Goal: Transaction & Acquisition: Purchase product/service

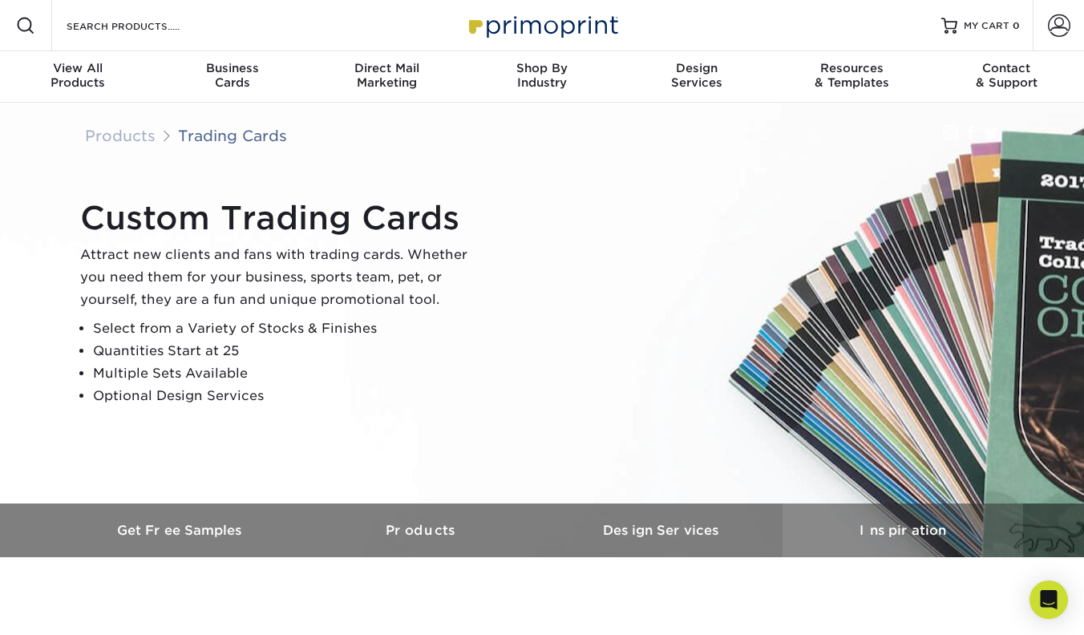
click at [890, 531] on h3 "Inspiration" at bounding box center [903, 530] width 241 height 15
click at [899, 529] on h3 "Inspiration" at bounding box center [903, 530] width 241 height 15
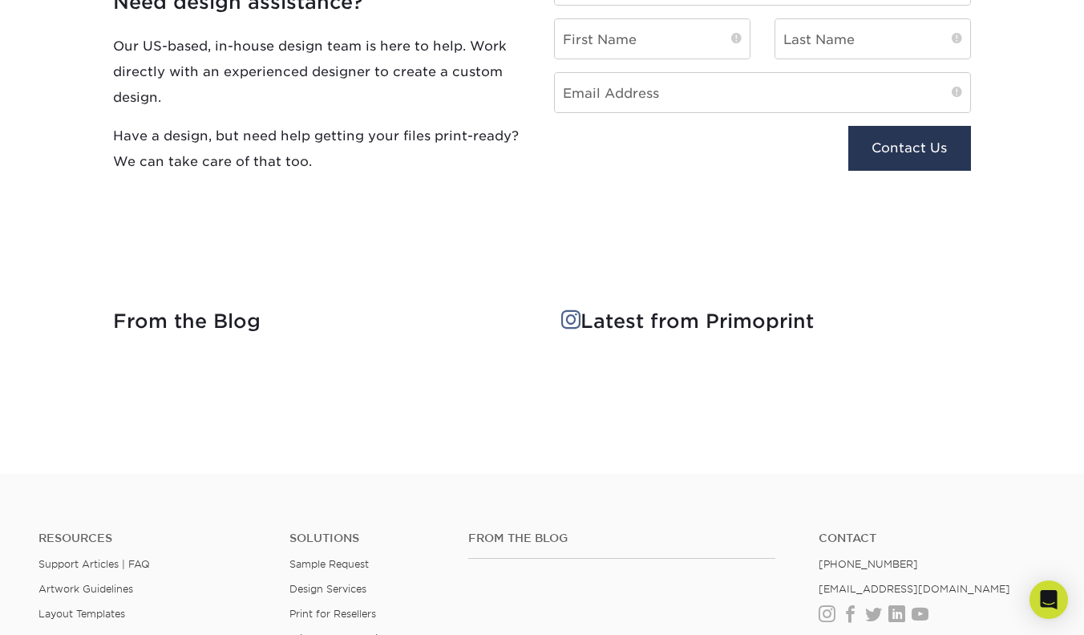
scroll to position [1868, 0]
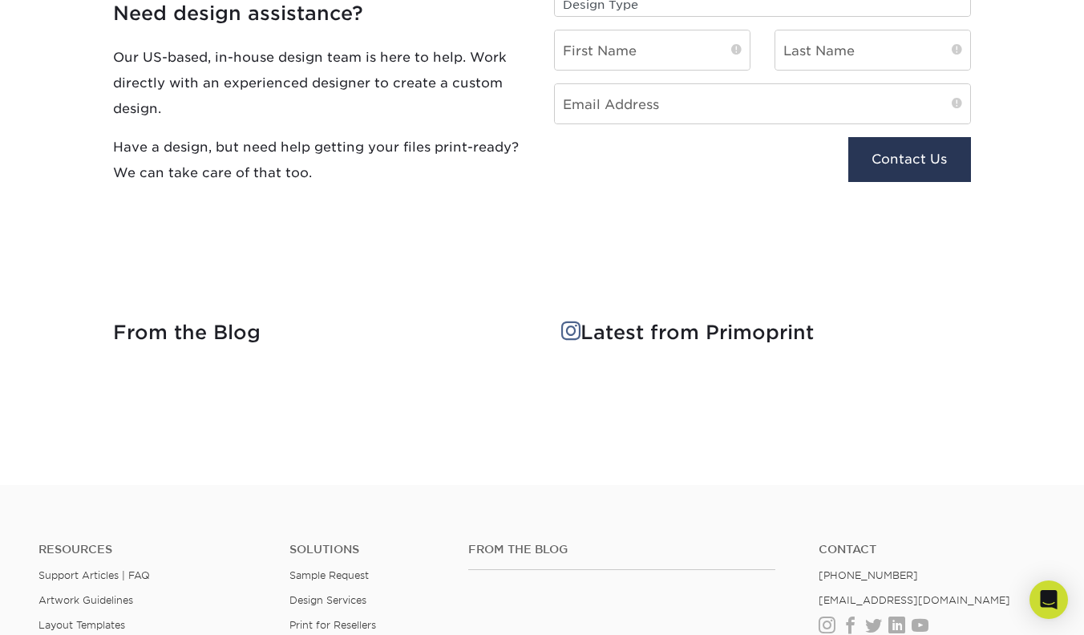
click at [572, 333] on span at bounding box center [570, 331] width 19 height 20
click at [609, 336] on h4 "Latest from Primoprint" at bounding box center [766, 333] width 410 height 23
click at [387, 347] on div "From the Blog" at bounding box center [321, 343] width 441 height 42
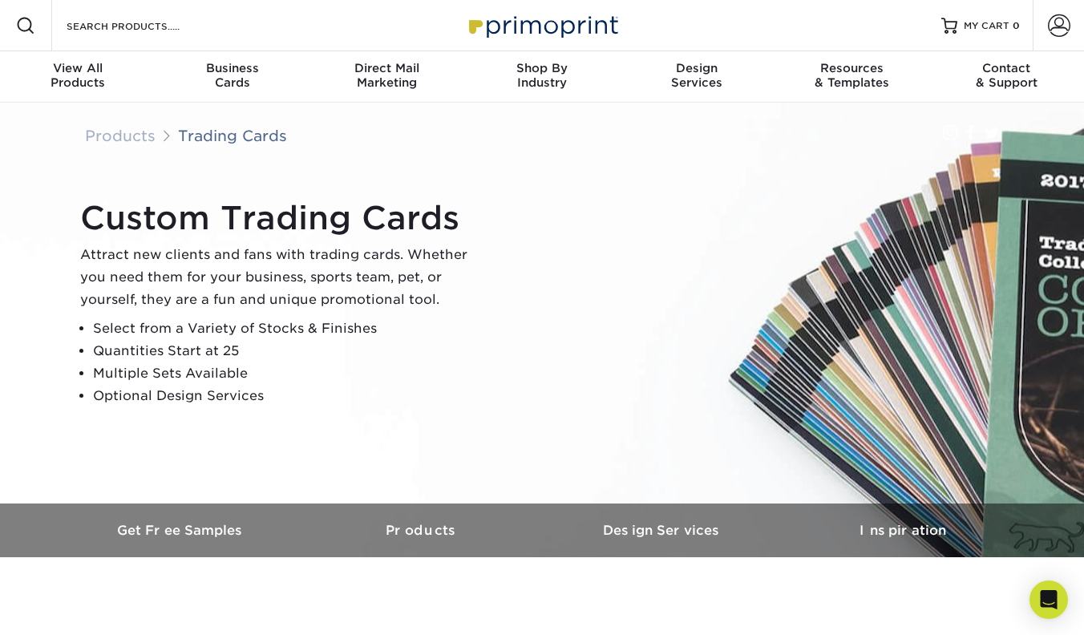
scroll to position [0, 0]
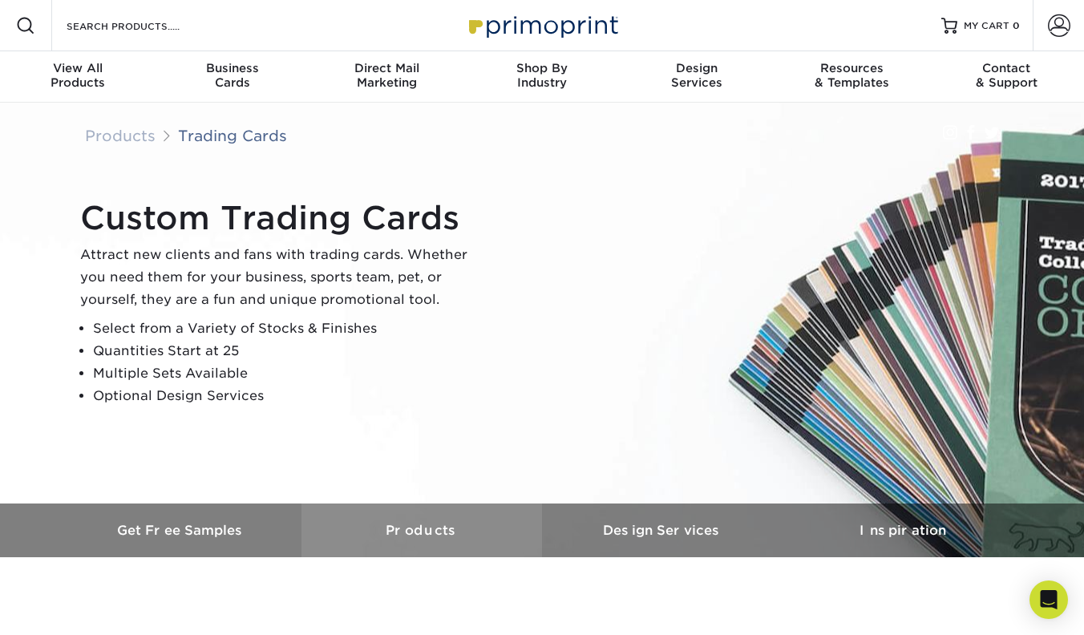
click at [386, 540] on link "Products" at bounding box center [421, 531] width 241 height 54
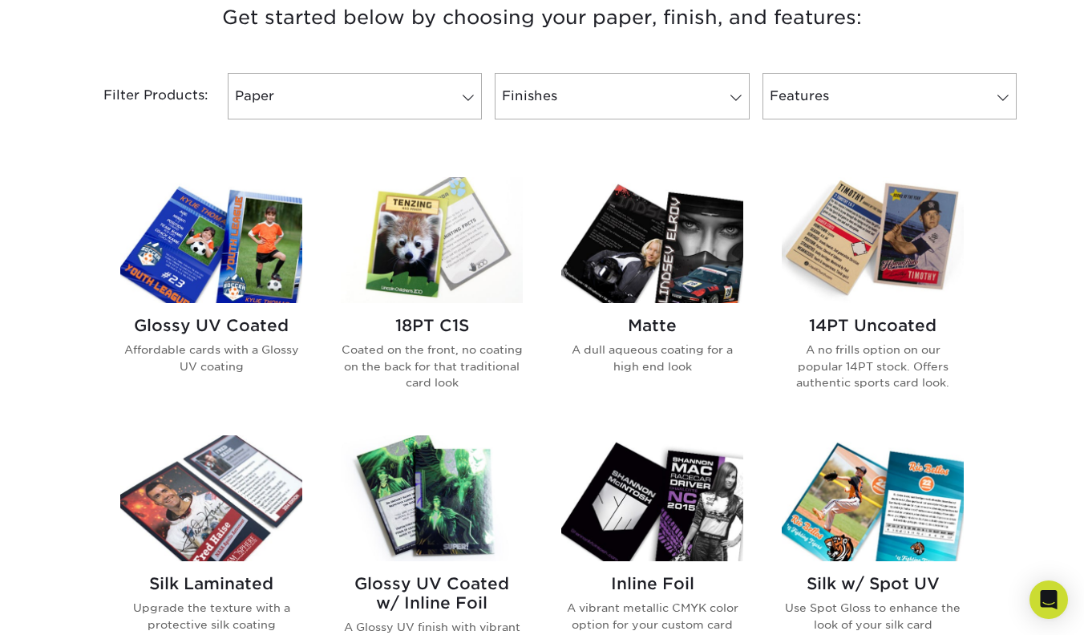
scroll to position [649, 0]
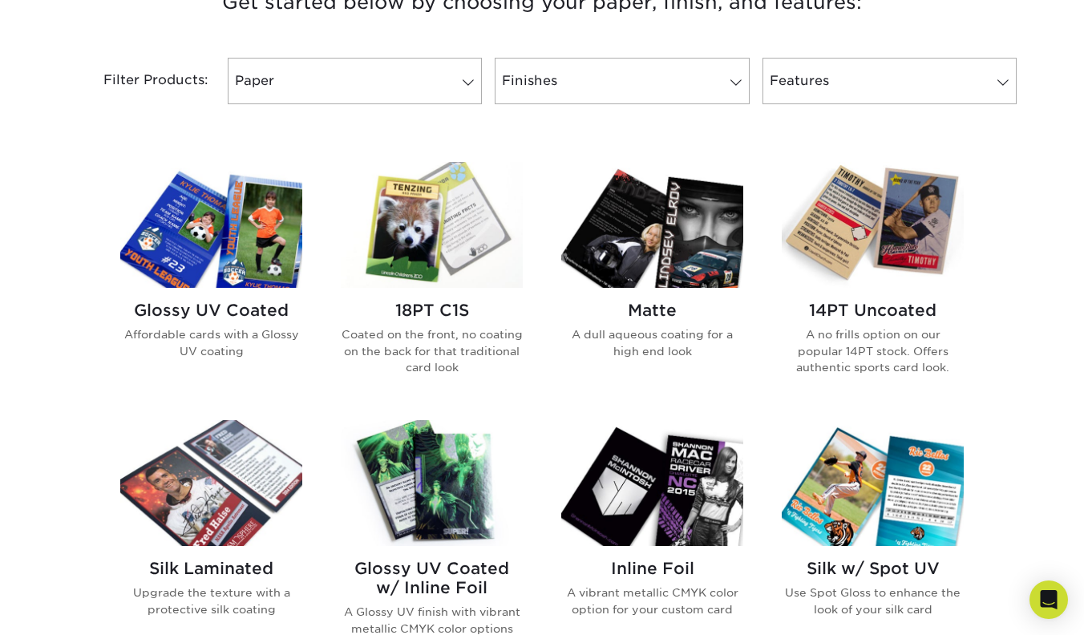
click at [854, 565] on h2 "Silk w/ Spot UV" at bounding box center [873, 568] width 182 height 19
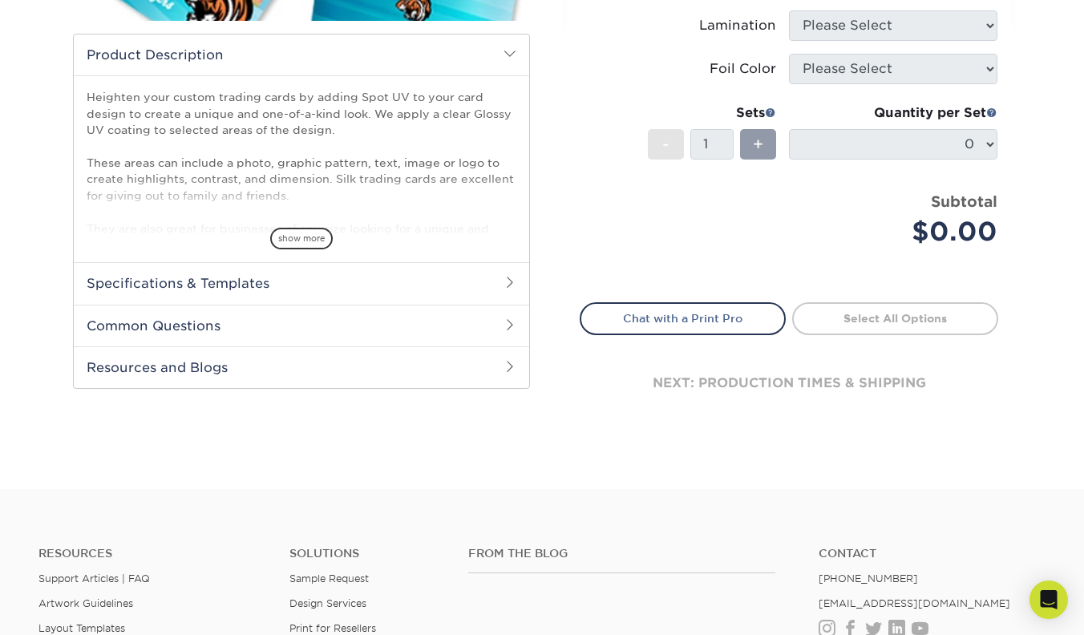
scroll to position [475, 0]
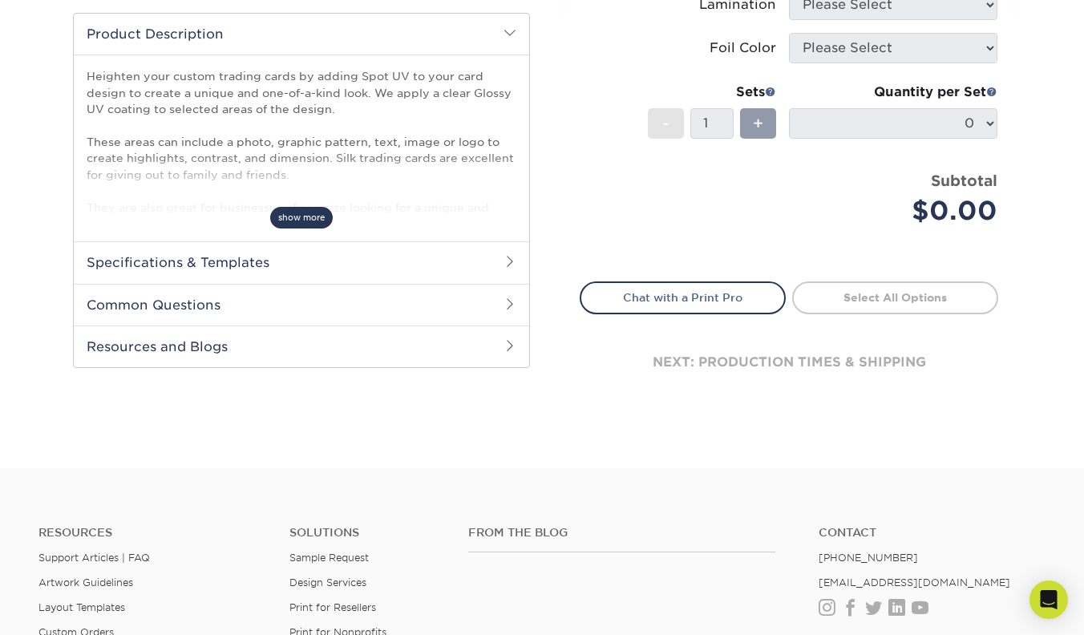
click at [308, 217] on span "show more" at bounding box center [301, 218] width 63 height 22
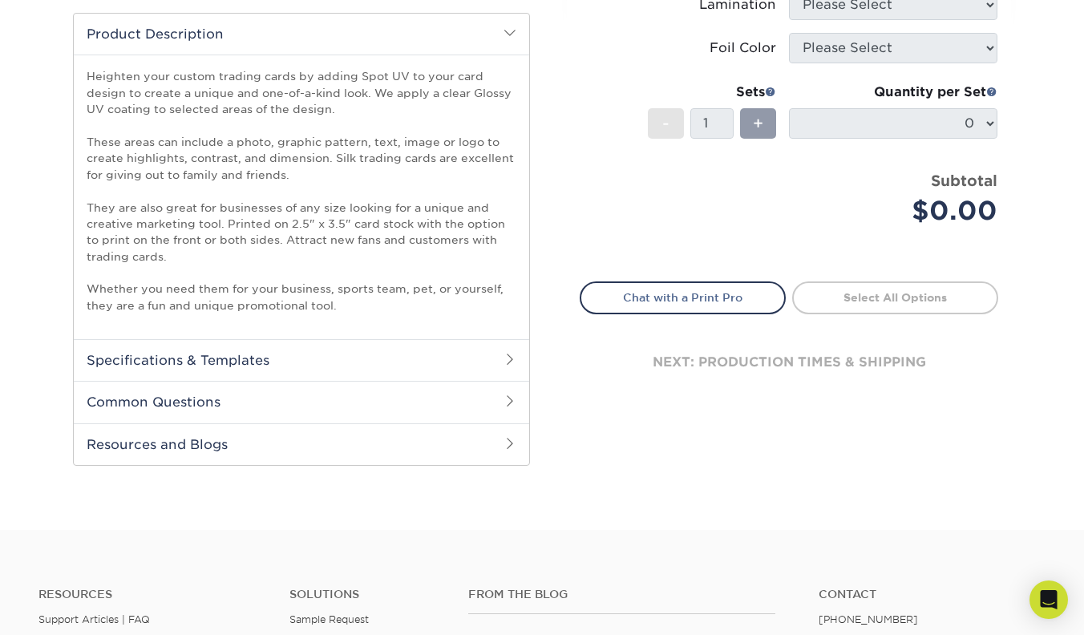
click at [512, 359] on span at bounding box center [510, 359] width 13 height 13
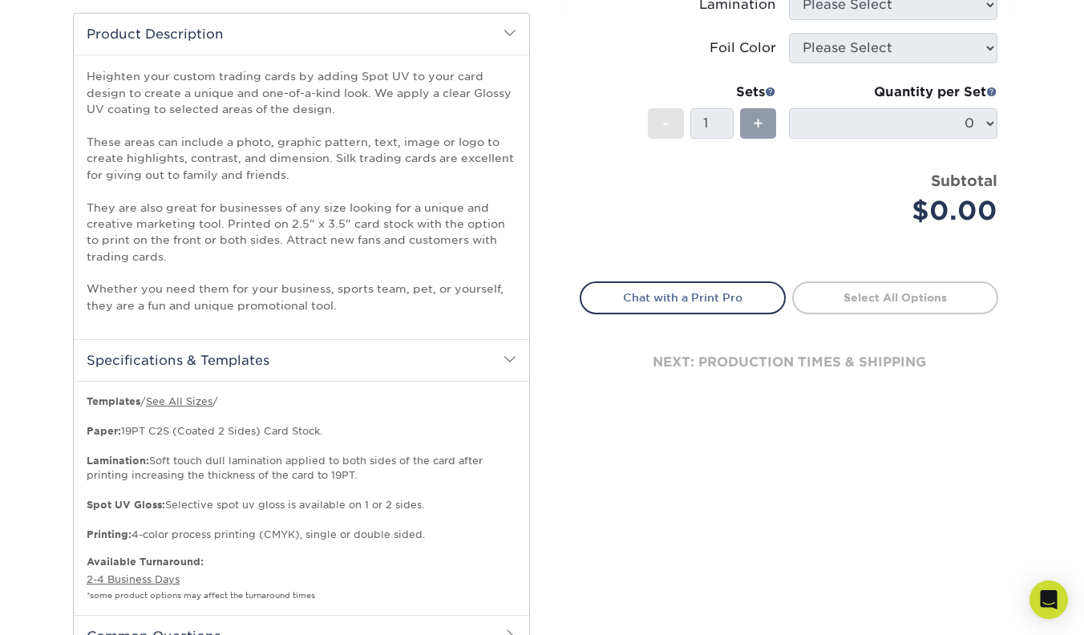
click at [1054, 359] on div "Products Trading Cards Silk w/ Spot UV Trading Cards show more Templates" at bounding box center [542, 195] width 1084 height 1136
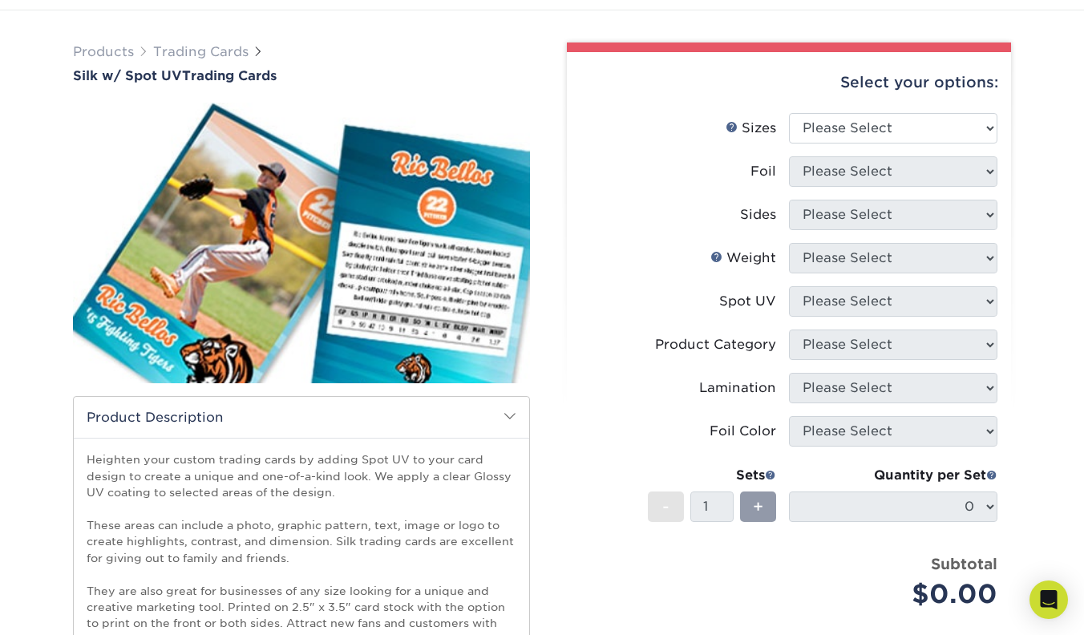
scroll to position [73, 0]
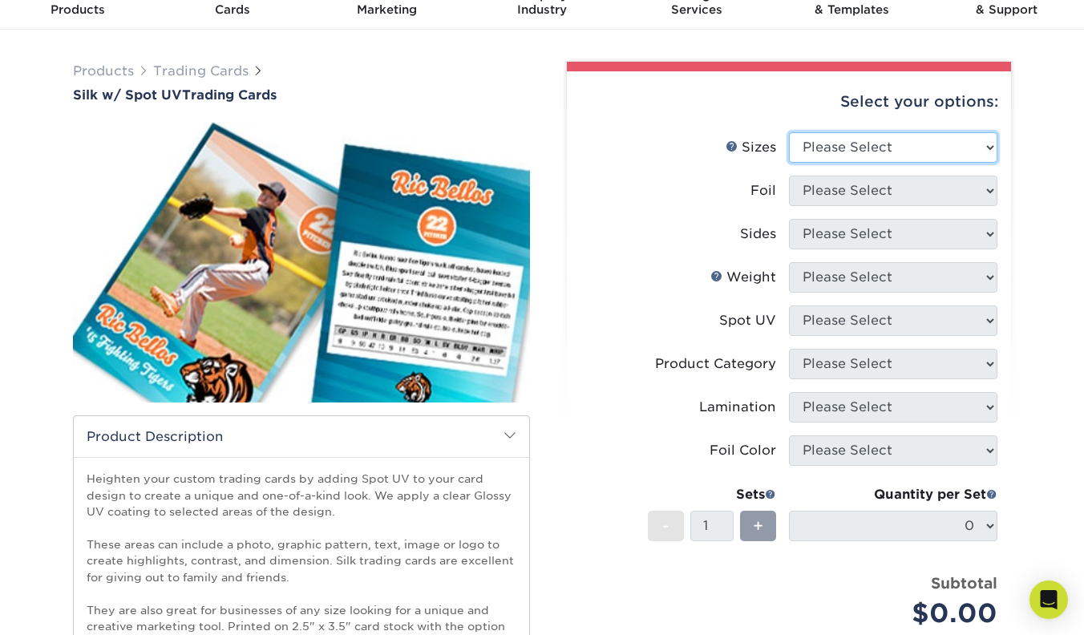
select select "2.50x3.50"
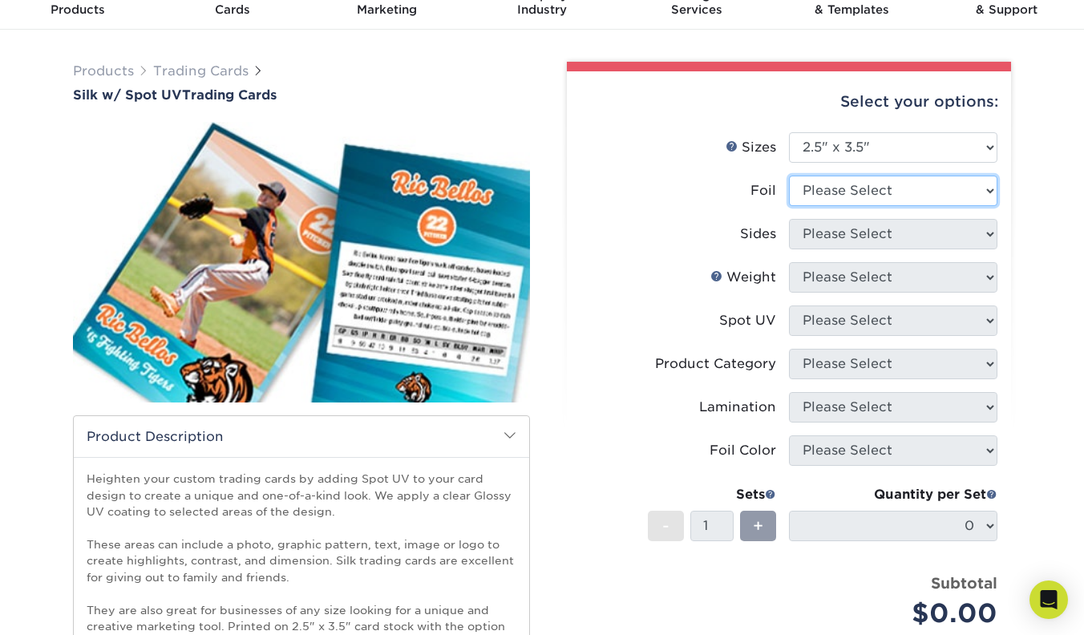
select select "0"
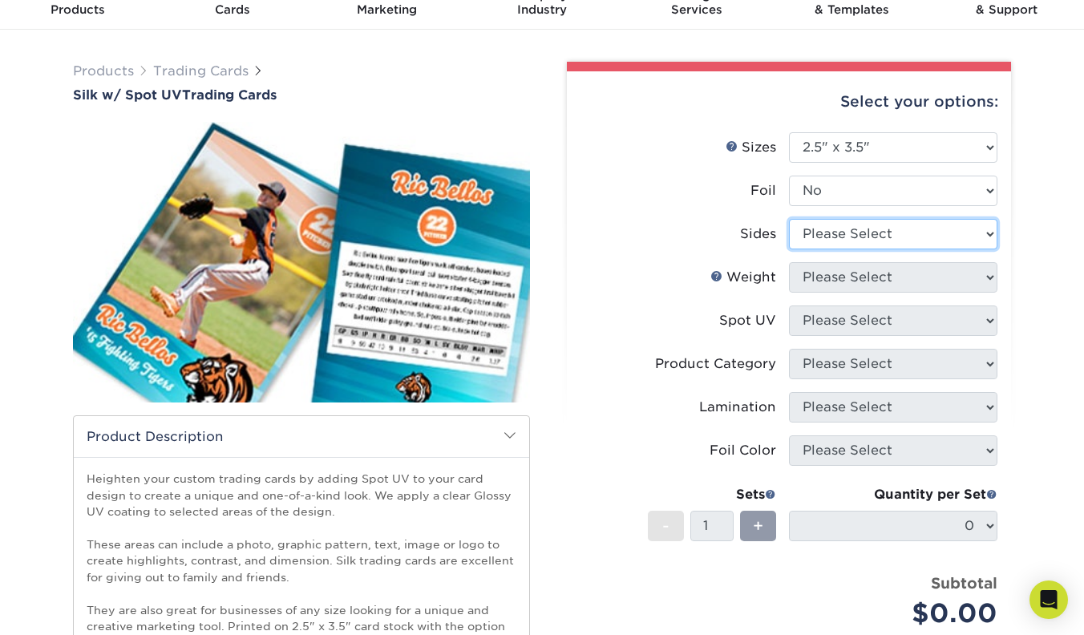
select select "13abbda7-1d64-4f25-8bb2-c179b224825d"
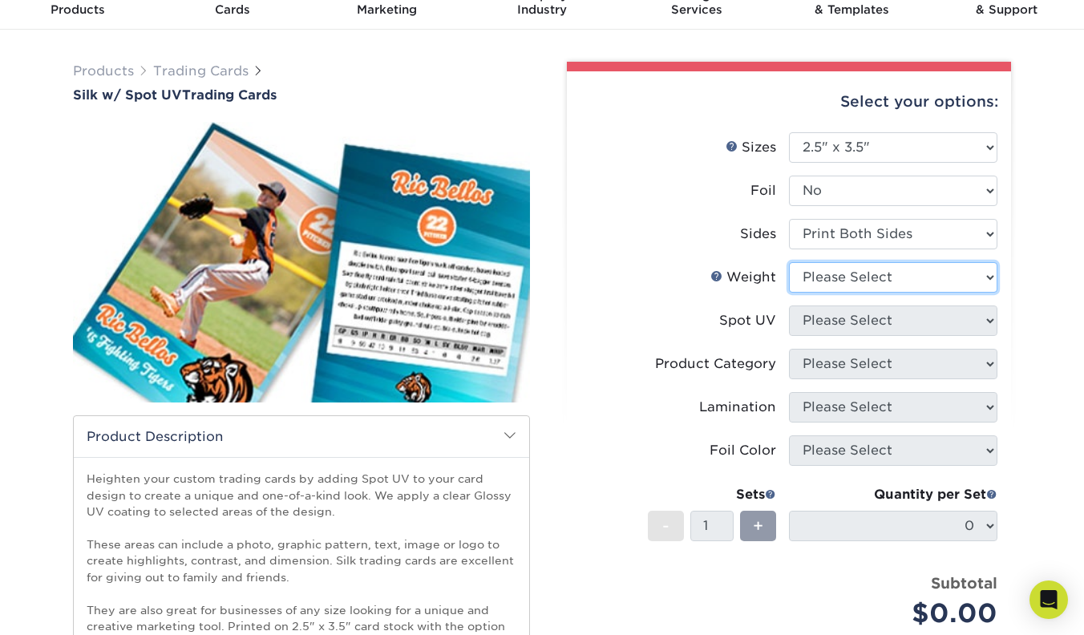
select select "16PT"
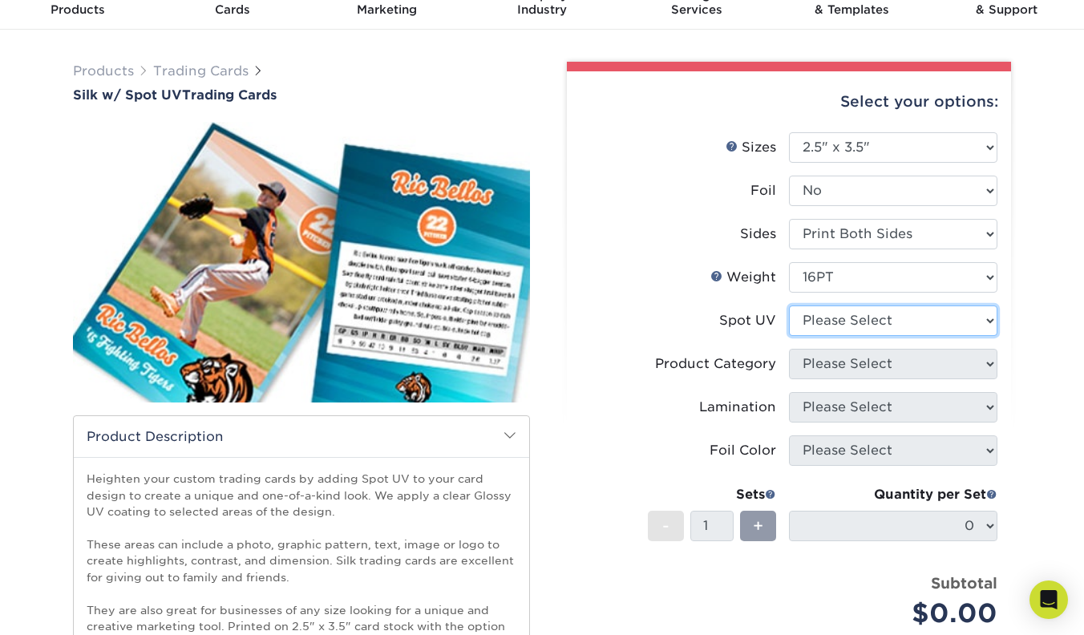
select select "0"
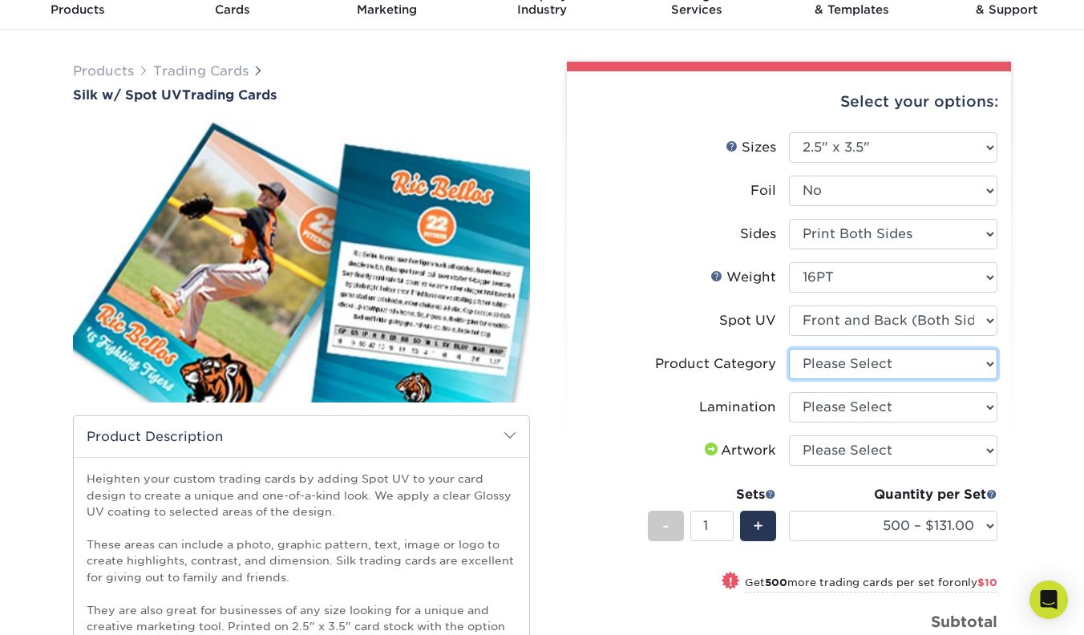
select select "c2f9bce9-36c2-409d-b101-c29d9d031e18"
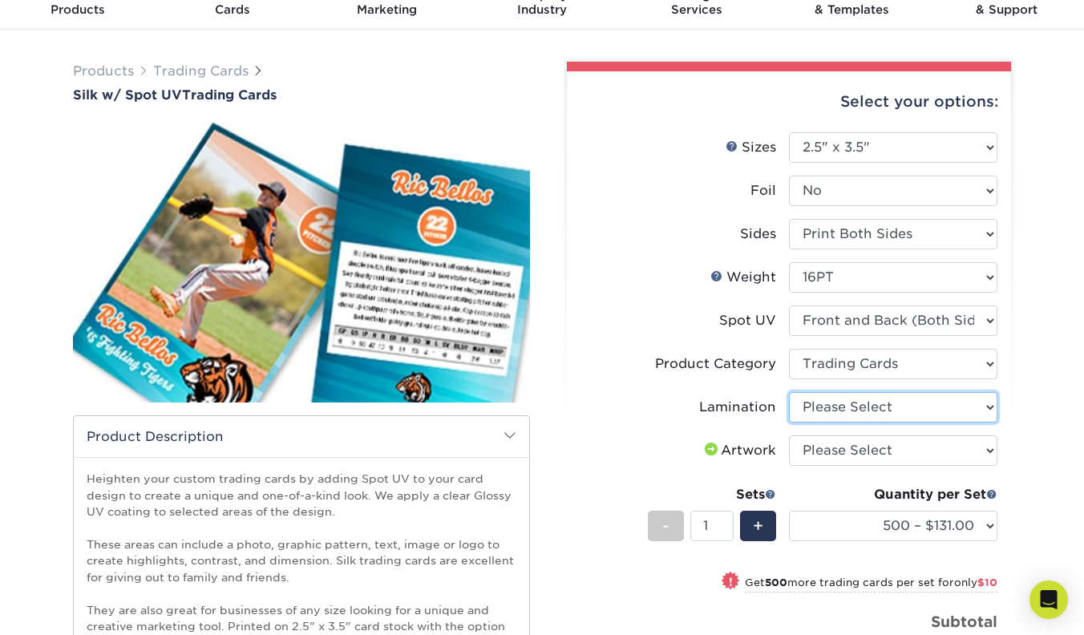
select select "ccacb42f-45f7-42d3-bbd3-7c8421cf37f0"
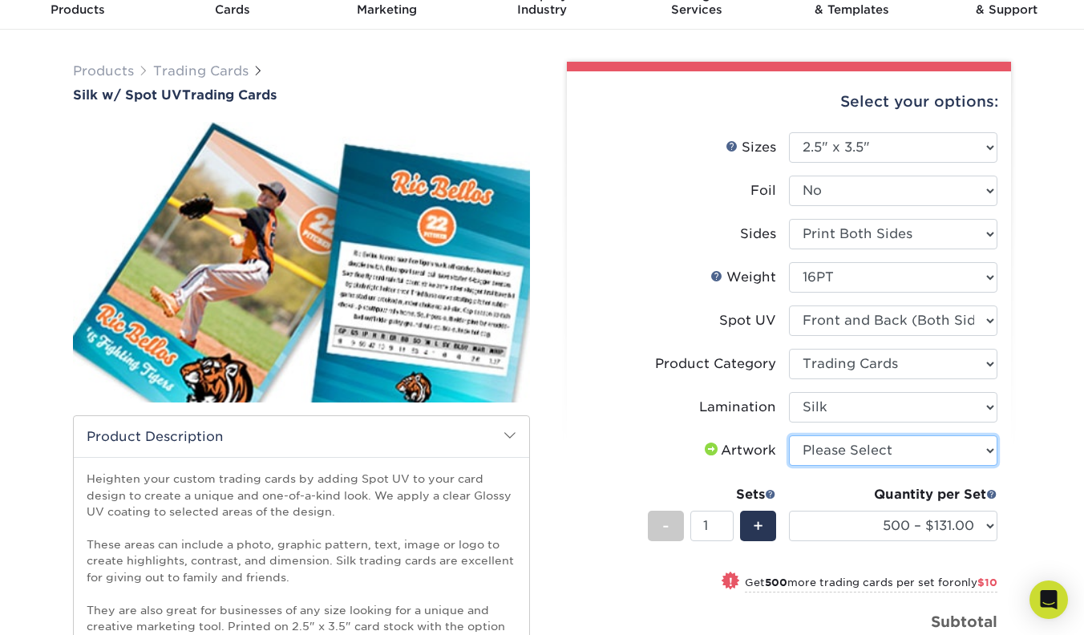
select select "upload"
click at [1062, 450] on div "Products Trading Cards Silk w/ Spot UV Trading Cards show more Templates" at bounding box center [542, 598] width 1084 height 1136
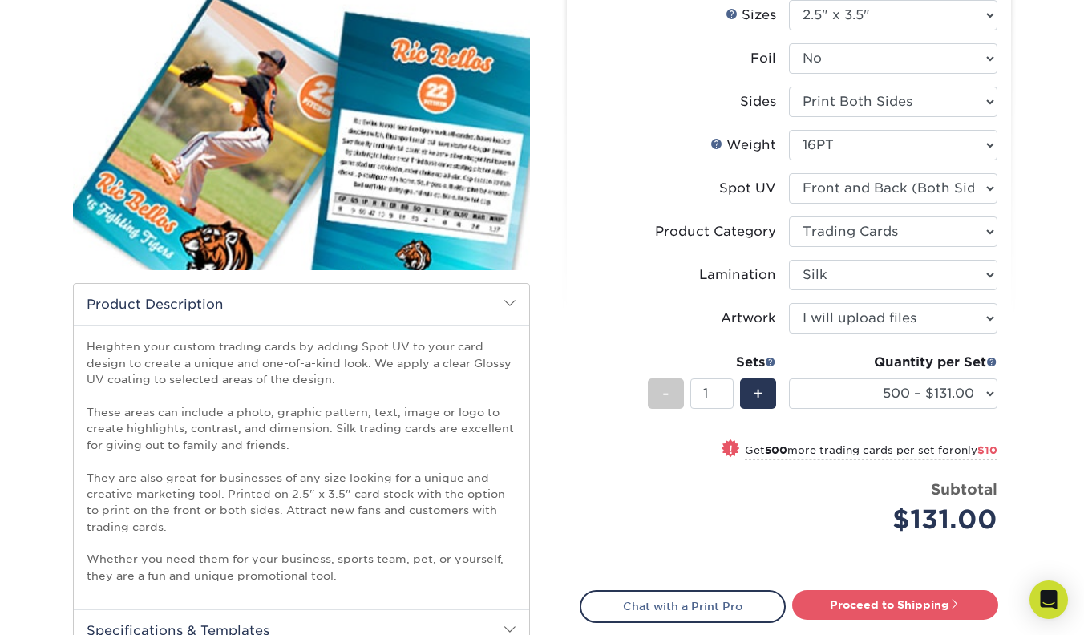
scroll to position [206, 0]
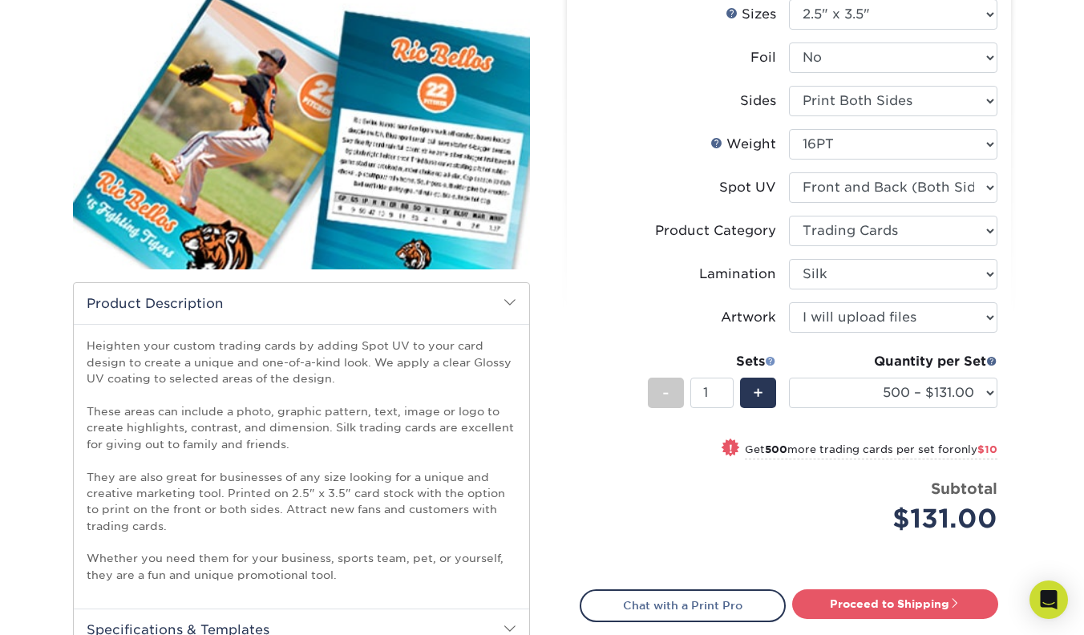
click at [768, 358] on span at bounding box center [770, 360] width 11 height 11
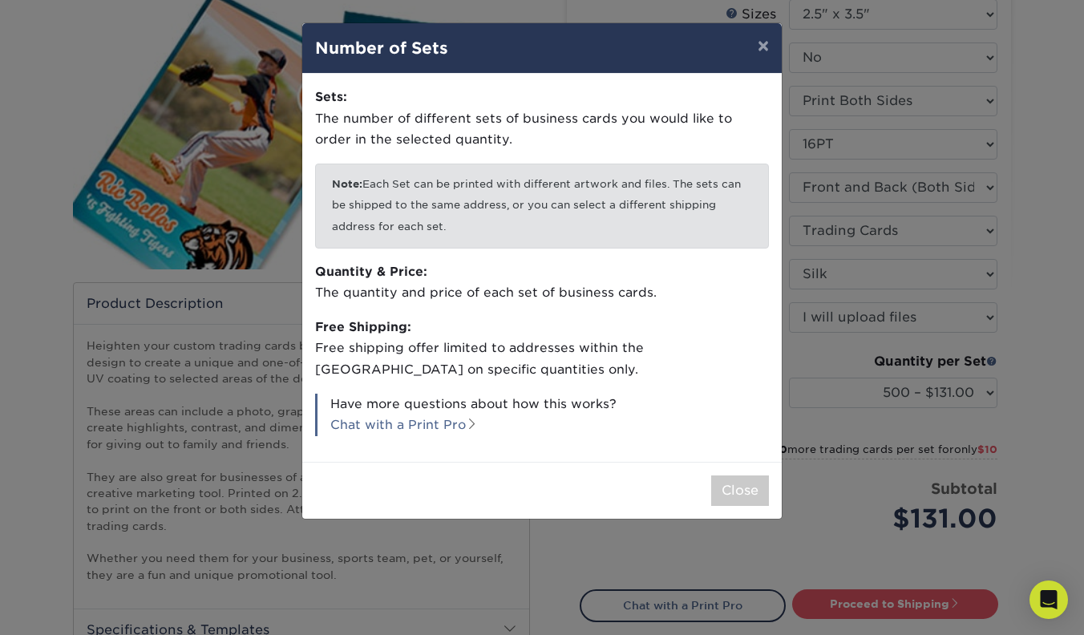
click at [1046, 397] on div "× Number of Sets Sets: The number of different sets of business cards you would…" at bounding box center [542, 317] width 1084 height 635
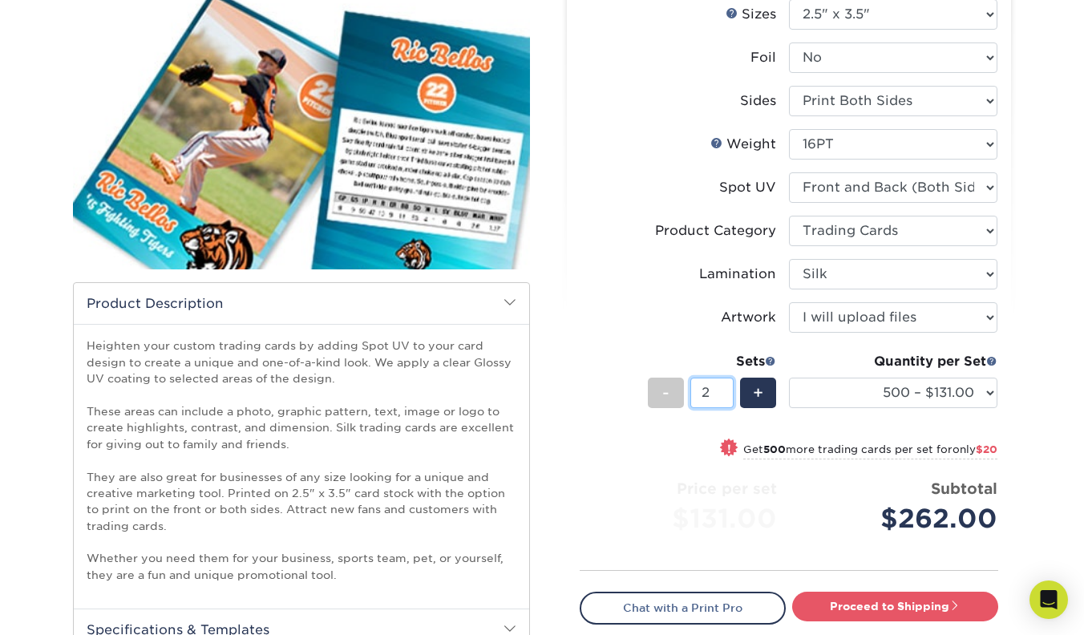
click at [723, 390] on input "2" at bounding box center [711, 393] width 42 height 30
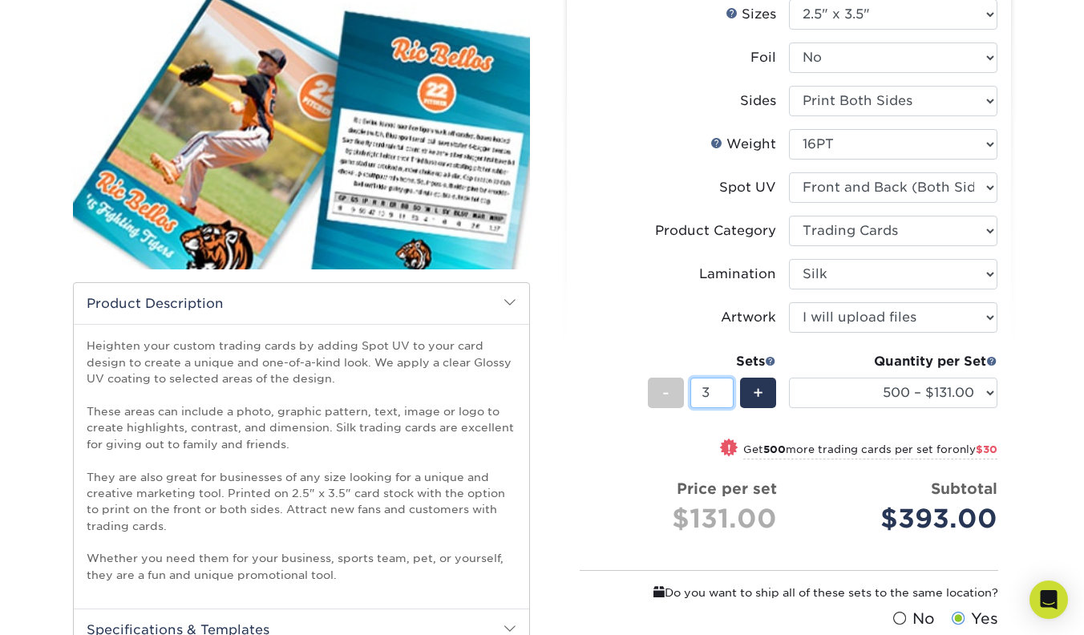
click at [723, 390] on input "3" at bounding box center [711, 393] width 42 height 30
click at [723, 390] on input "4" at bounding box center [711, 393] width 42 height 30
type input "5"
click at [723, 390] on input "5" at bounding box center [711, 393] width 42 height 30
